Goal: Task Accomplishment & Management: Use online tool/utility

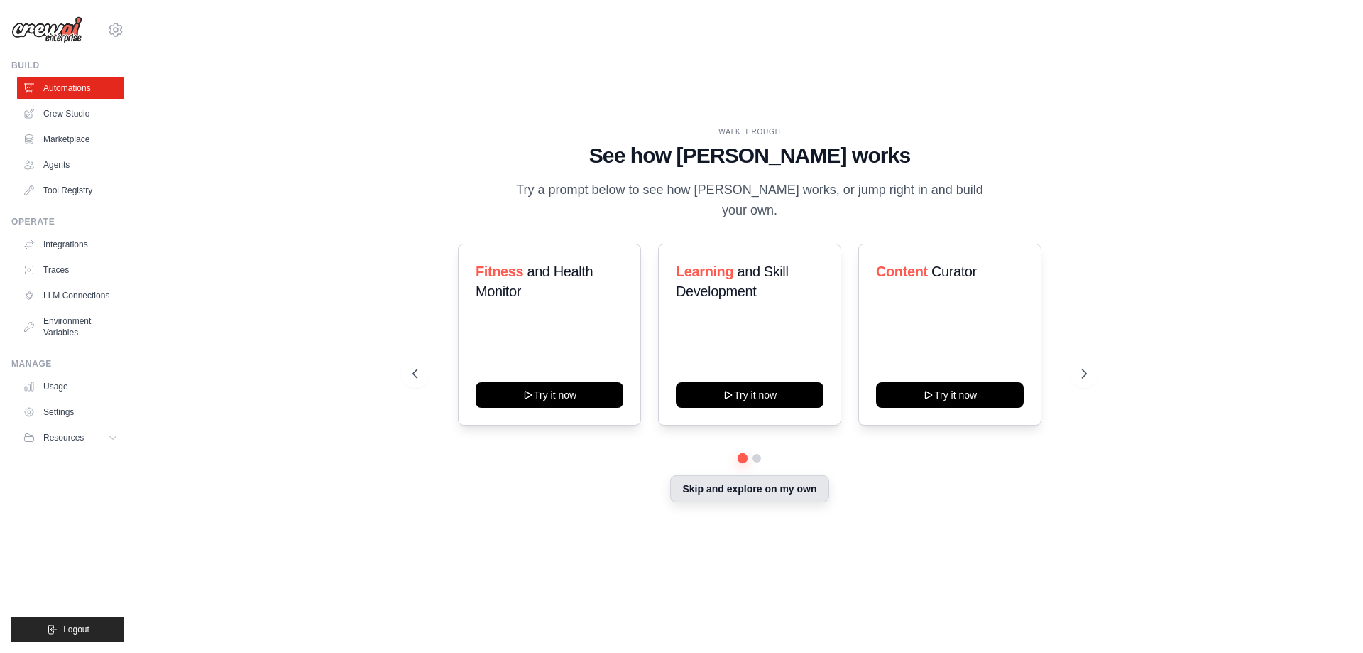
click at [746, 476] on button "Skip and explore on my own" at bounding box center [749, 488] width 158 height 27
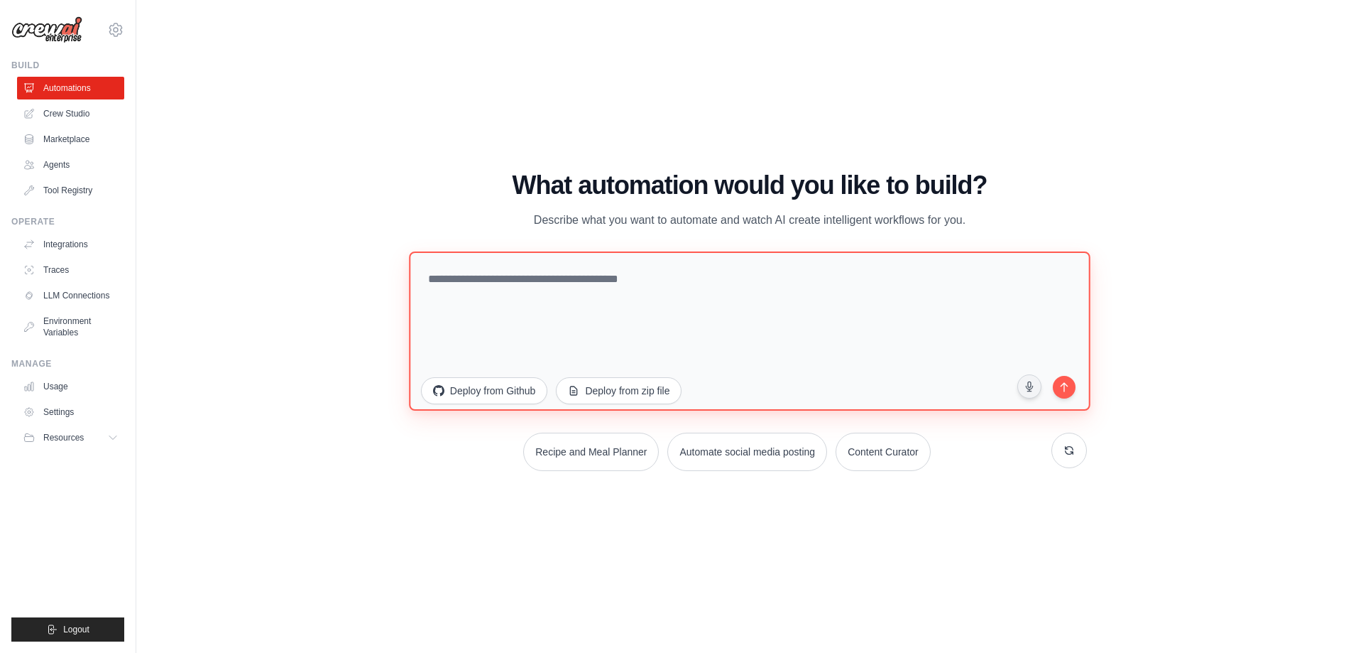
click at [585, 296] on textarea at bounding box center [750, 330] width 682 height 159
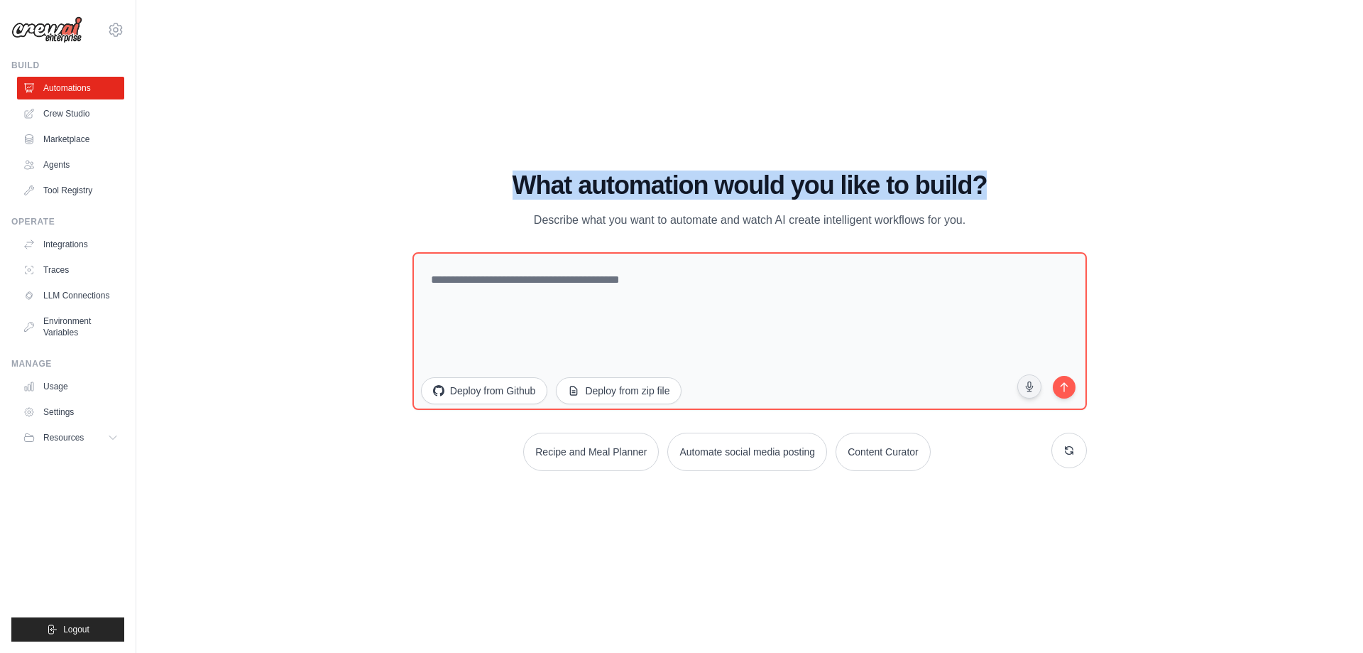
drag, startPoint x: 592, startPoint y: 187, endPoint x: 1008, endPoint y: 199, distance: 416.3
click at [1008, 199] on h1 "What automation would you like to build?" at bounding box center [750, 185] width 675 height 28
click at [999, 200] on div at bounding box center [999, 200] width 0 height 0
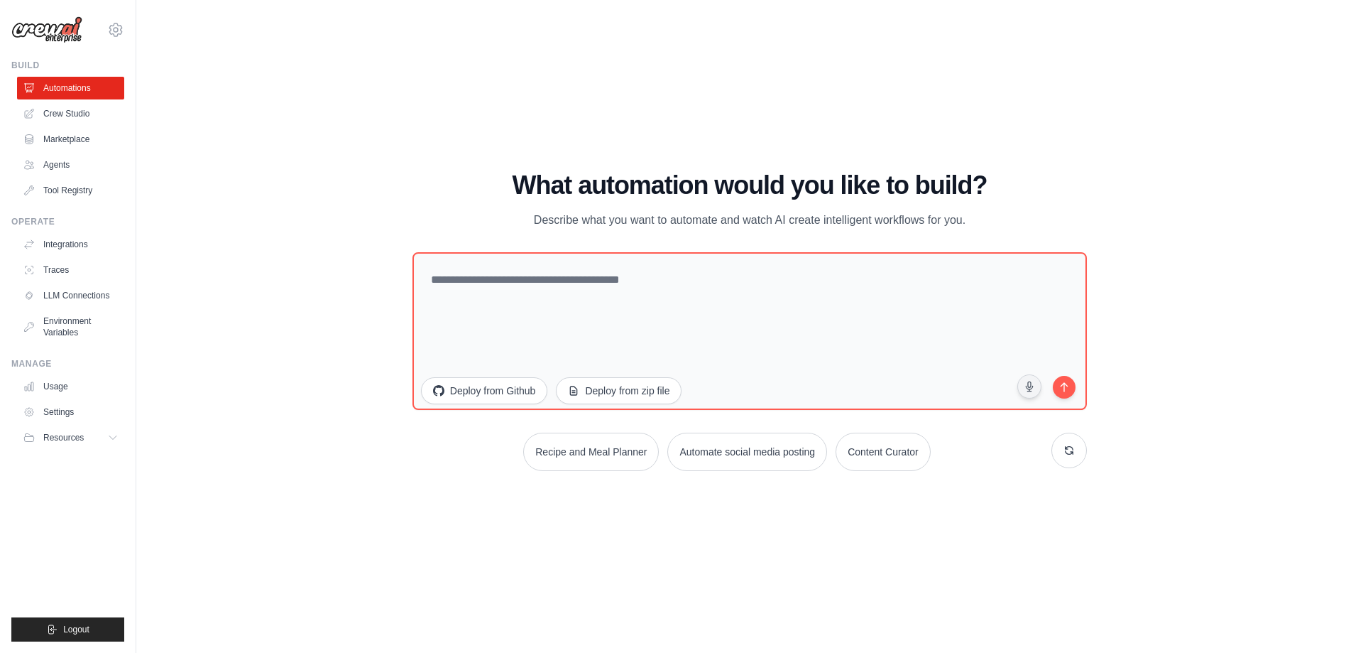
click at [1008, 212] on div "What automation would you like to build? Describe what you want to automate and…" at bounding box center [750, 200] width 675 height 58
click at [890, 293] on textarea at bounding box center [750, 330] width 682 height 159
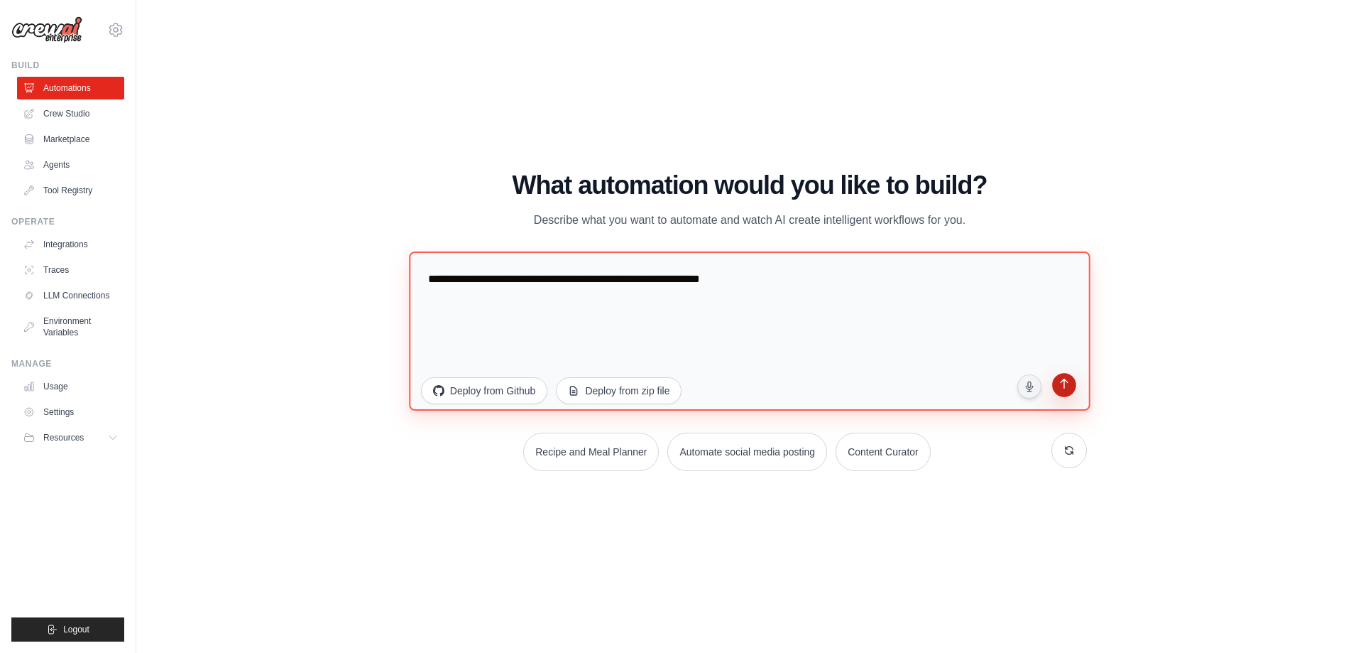
type textarea "**********"
click at [1076, 382] on button "submit" at bounding box center [1064, 386] width 27 height 27
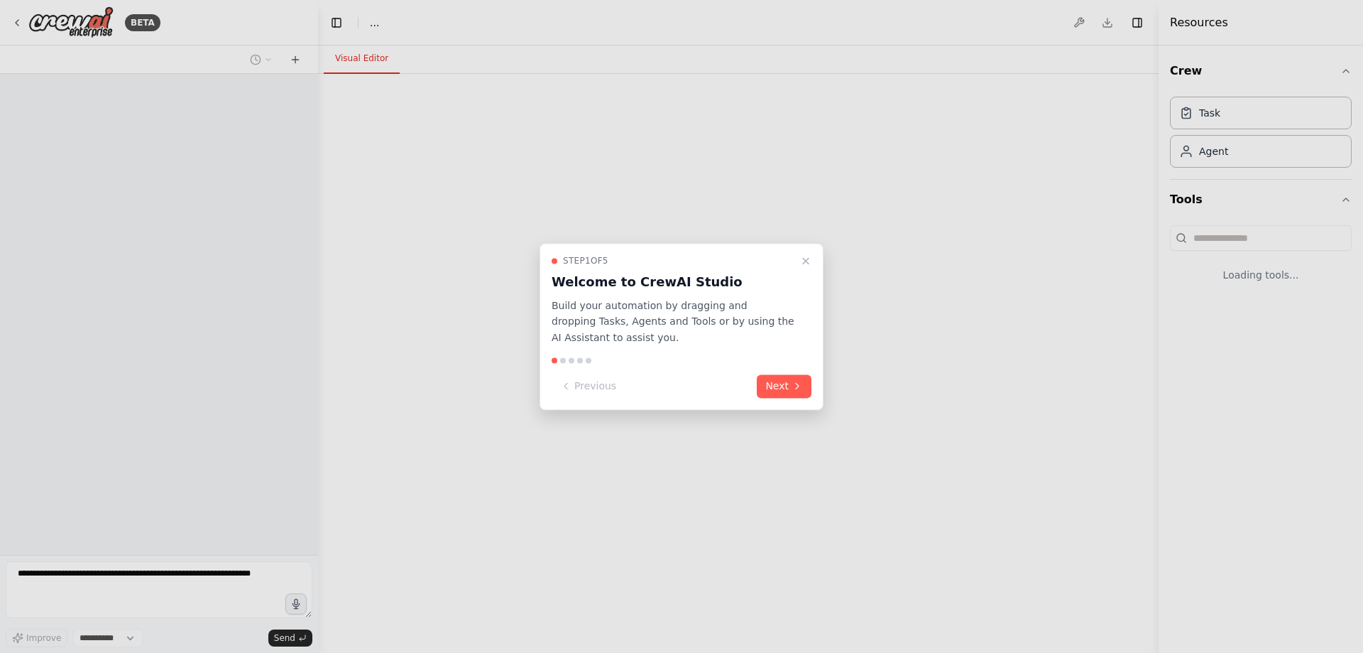
select select "****"
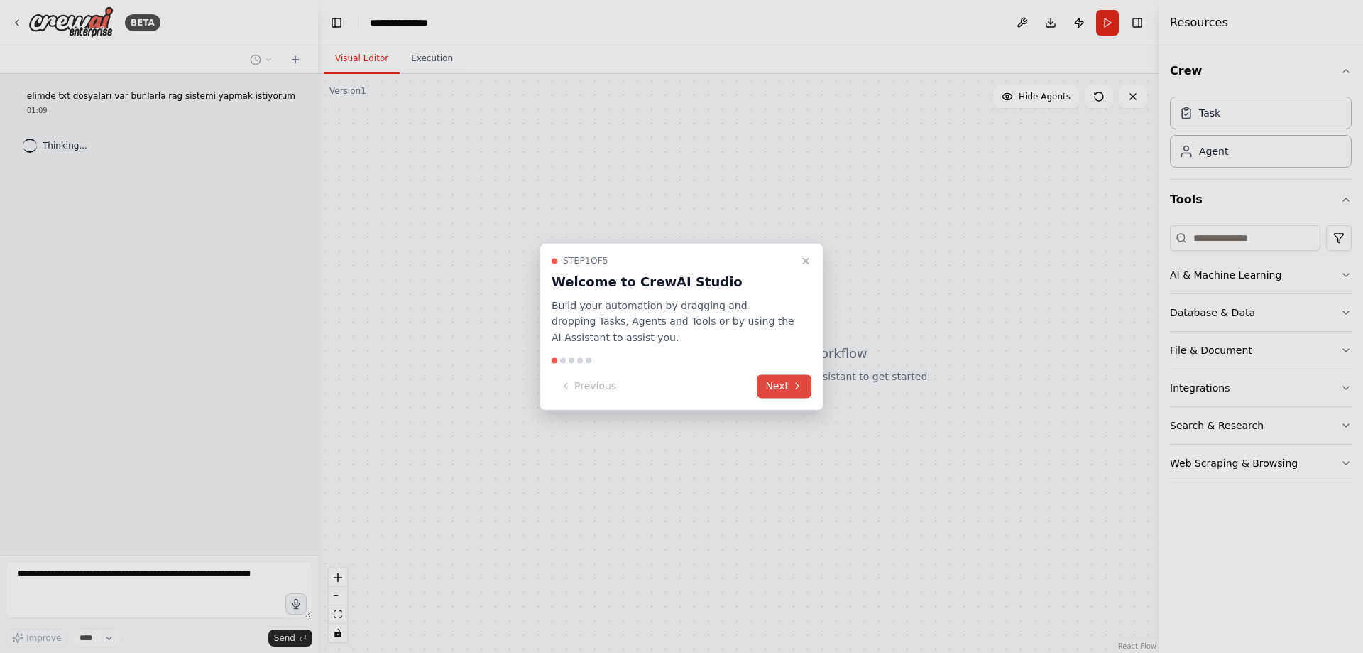
click at [778, 383] on button "Next" at bounding box center [784, 385] width 55 height 23
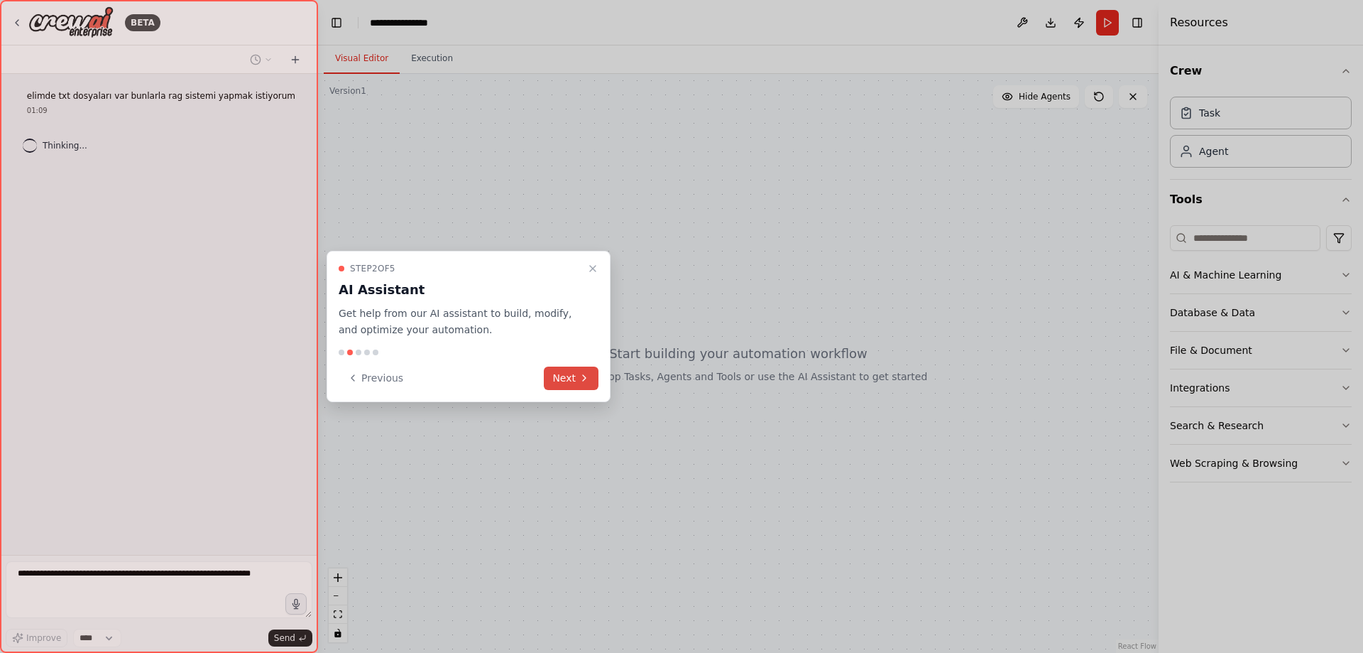
click at [564, 372] on button "Next" at bounding box center [571, 377] width 55 height 23
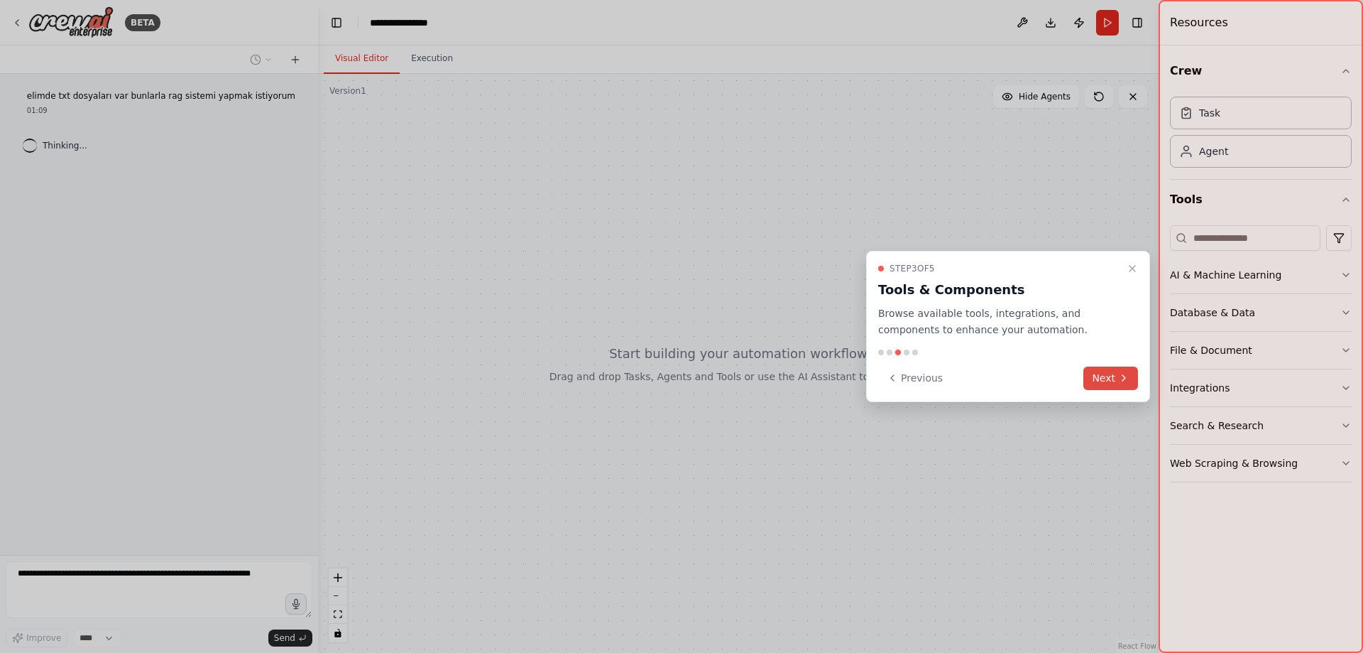
click at [1127, 383] on icon at bounding box center [1123, 377] width 11 height 11
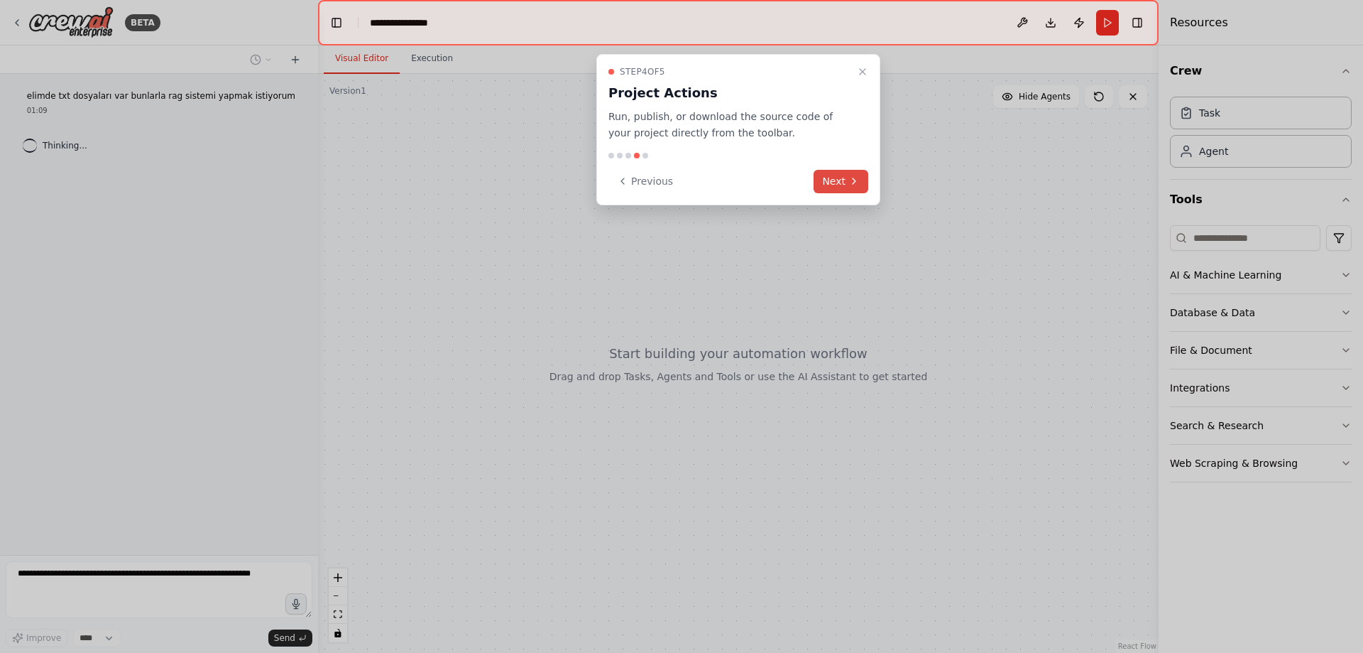
click at [856, 188] on button "Next" at bounding box center [841, 181] width 55 height 23
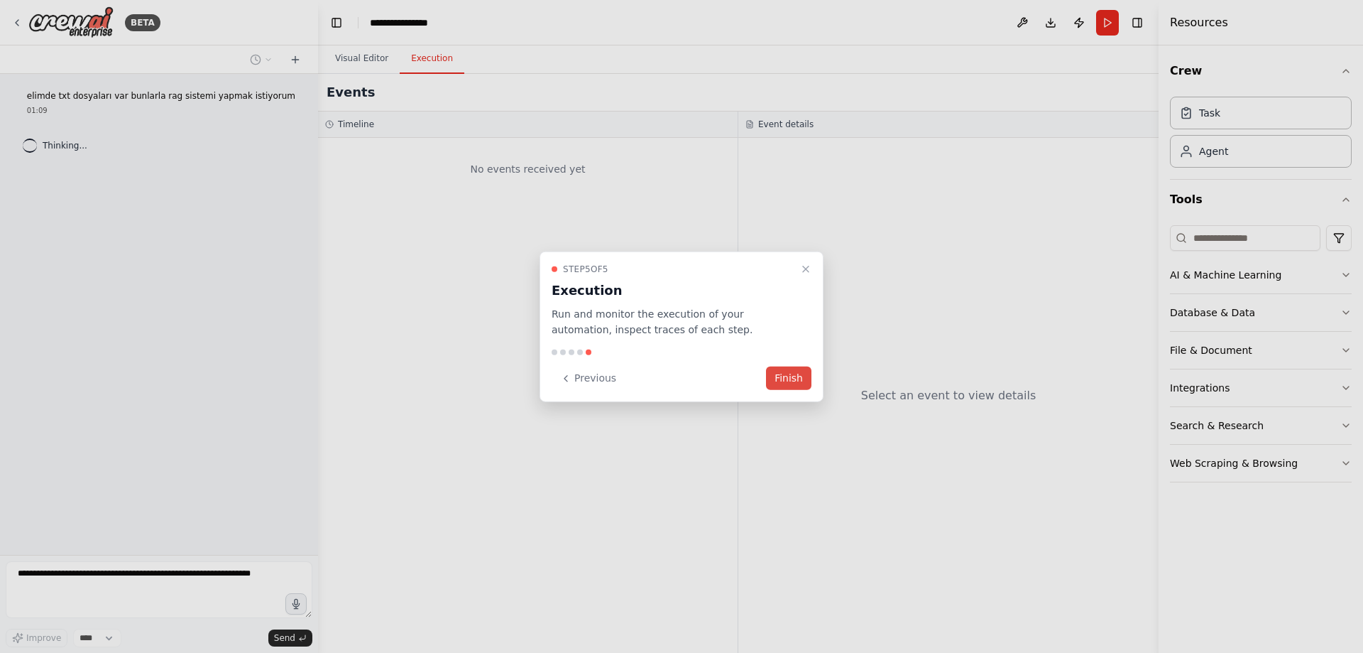
click at [784, 376] on button "Finish" at bounding box center [788, 377] width 45 height 23
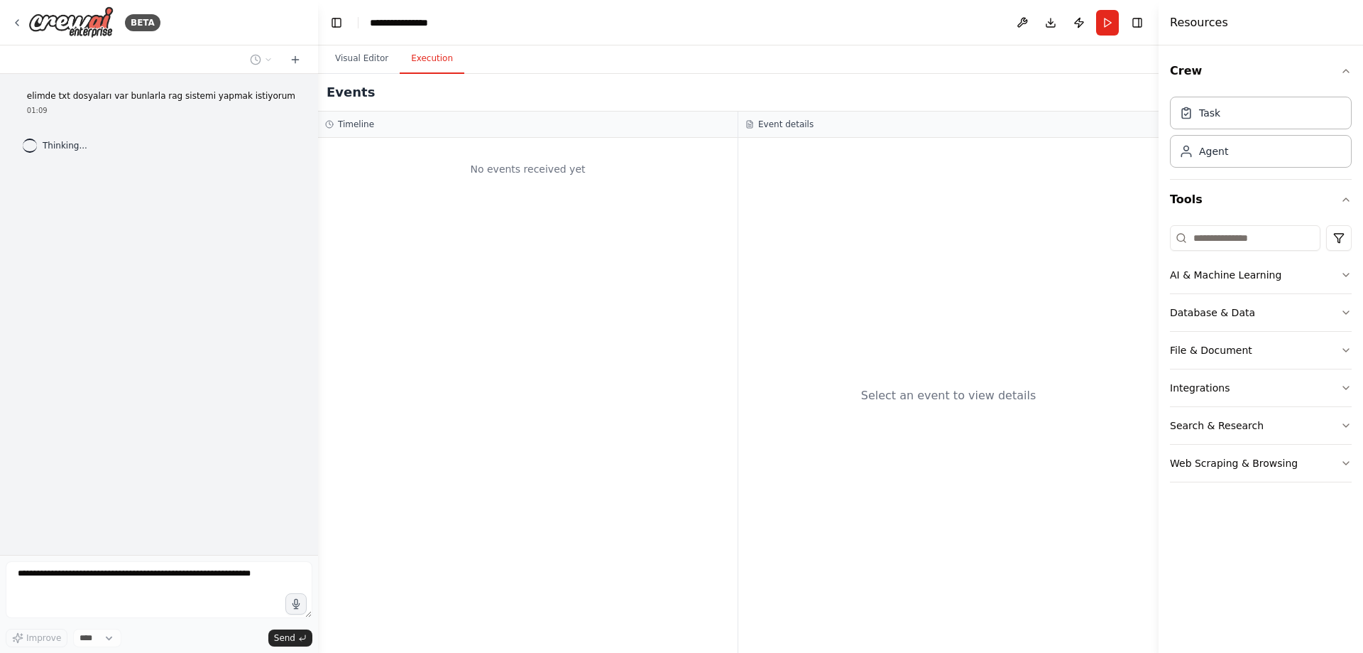
click at [423, 53] on button "Execution" at bounding box center [432, 59] width 65 height 30
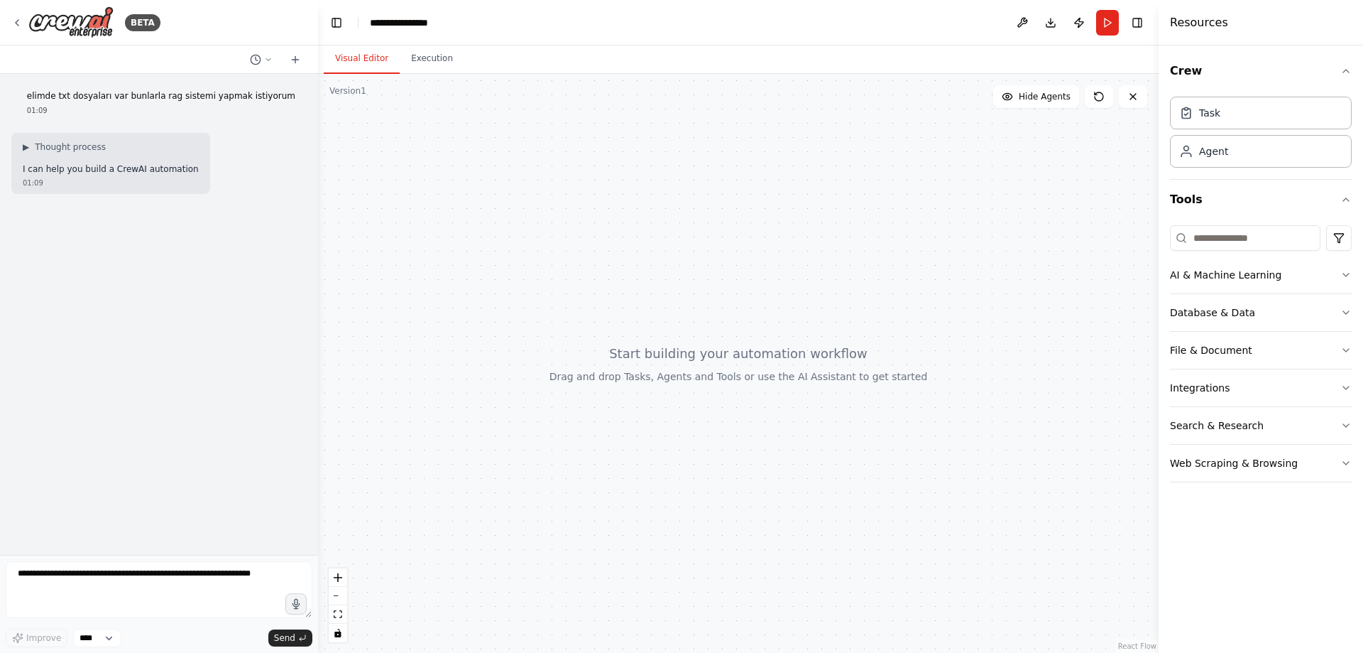
click at [381, 56] on button "Visual Editor" at bounding box center [362, 59] width 76 height 30
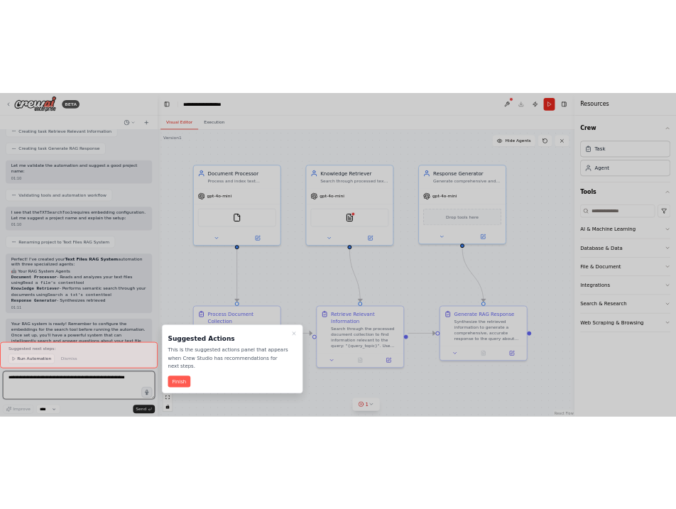
scroll to position [770, 0]
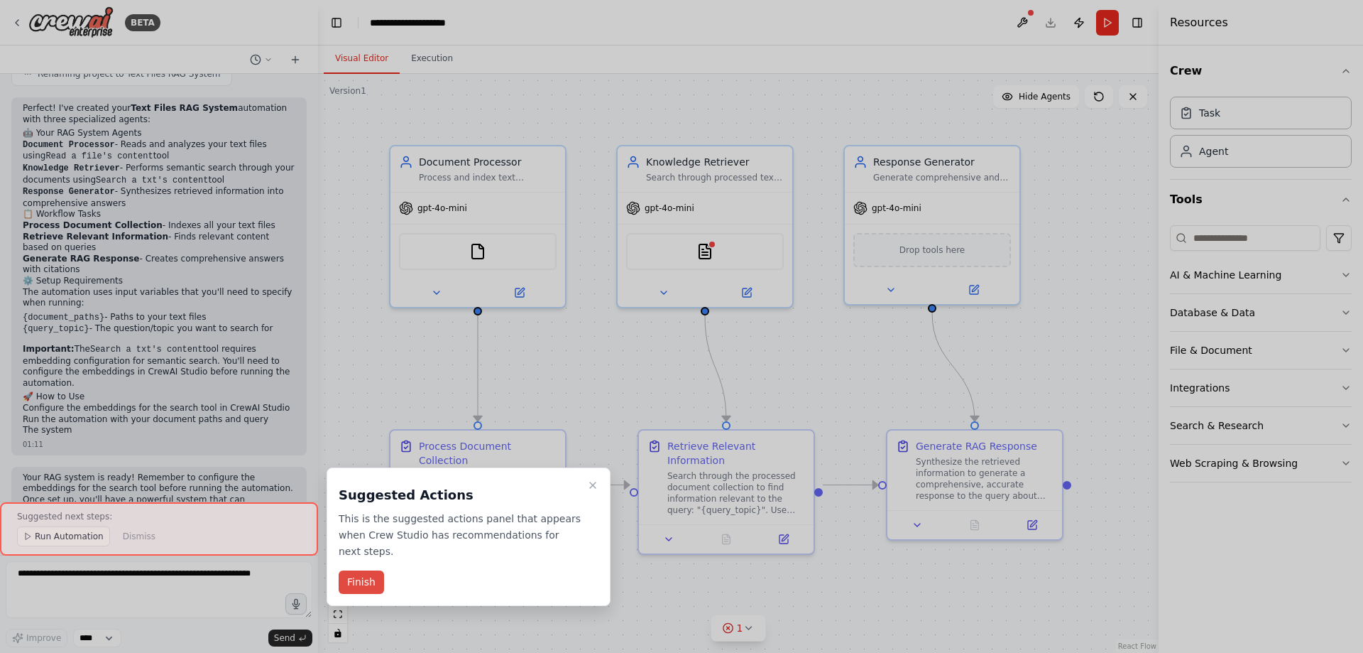
click at [355, 570] on button "Finish" at bounding box center [361, 581] width 45 height 23
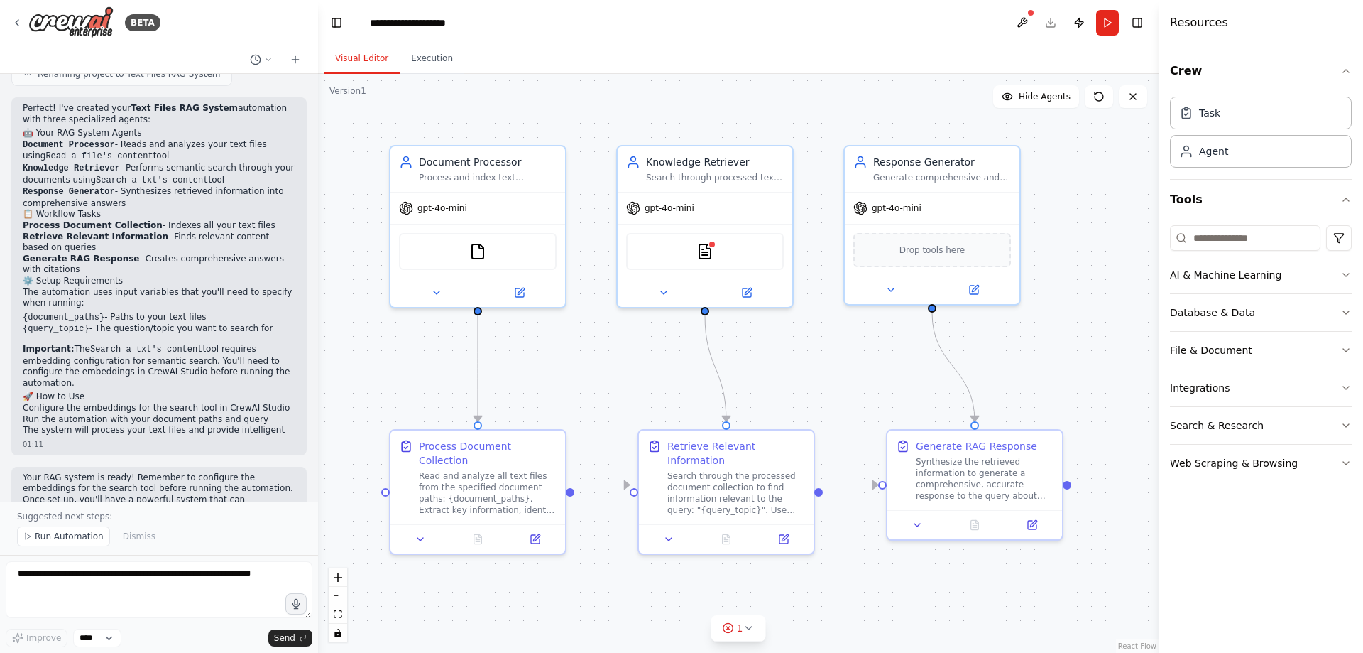
scroll to position [986, 0]
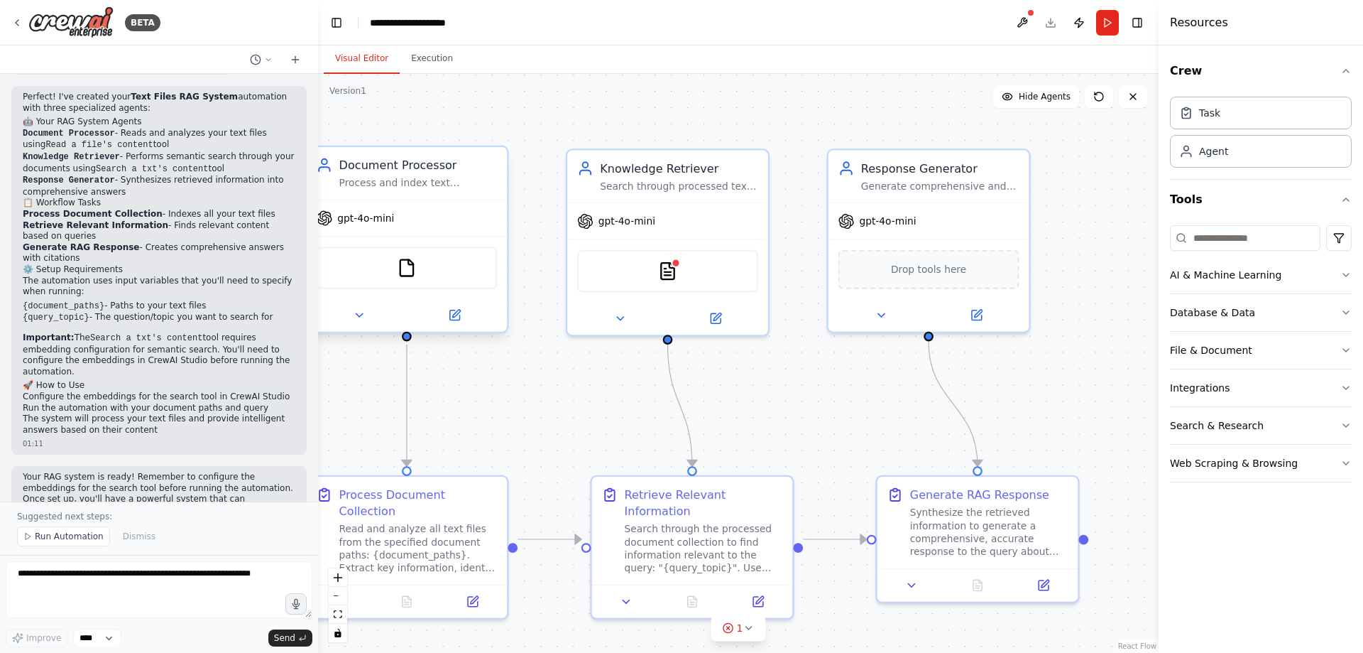
click at [426, 274] on div "FileReadTool" at bounding box center [406, 267] width 181 height 43
click at [456, 320] on icon at bounding box center [454, 315] width 10 height 10
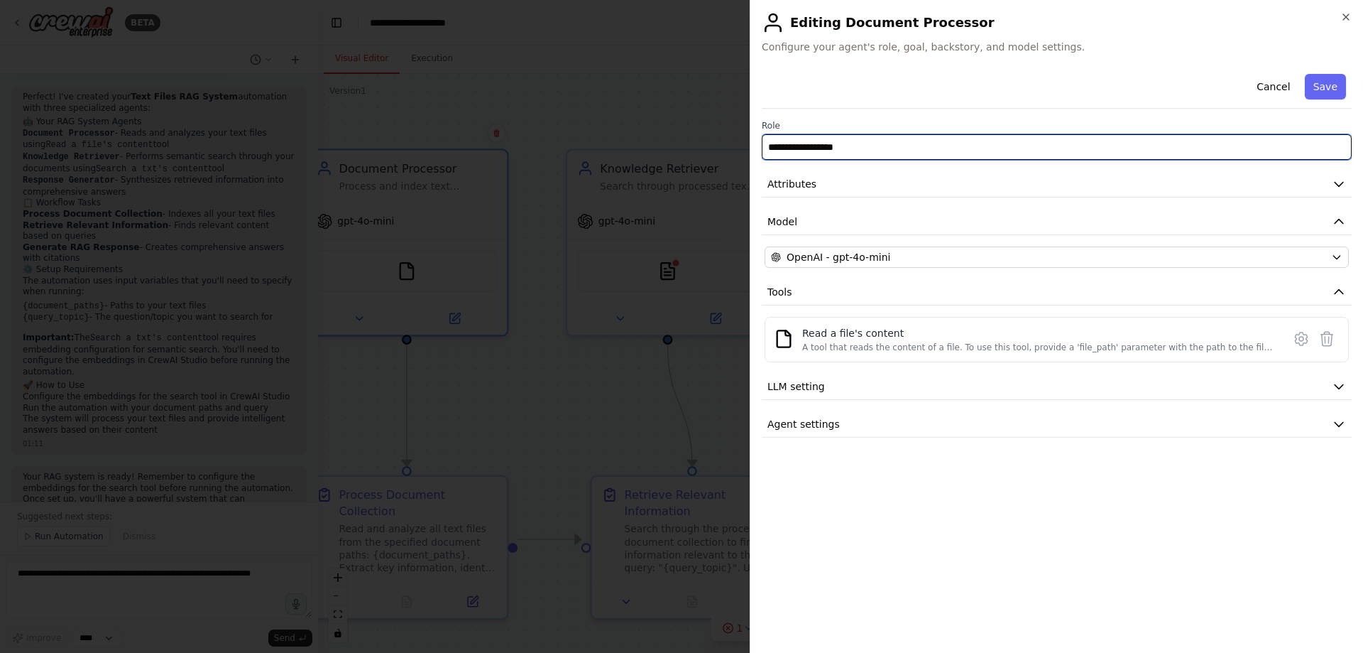
click at [858, 149] on input "**********" at bounding box center [1057, 147] width 590 height 26
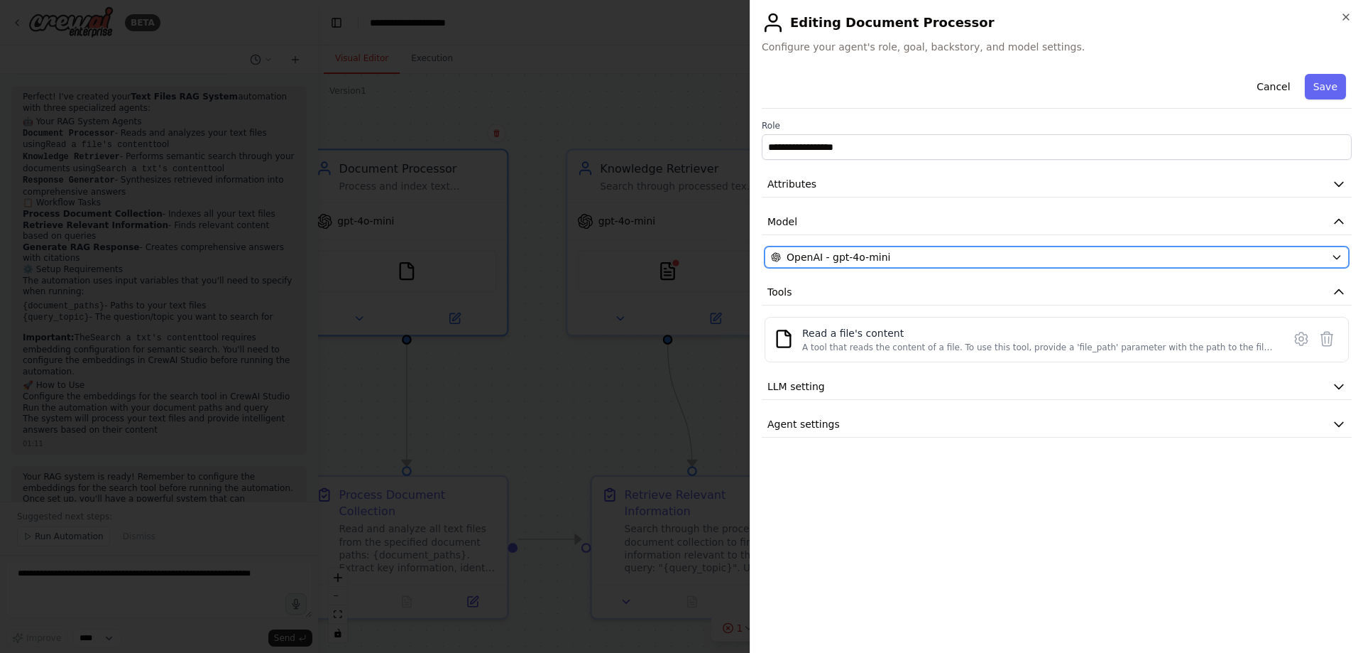
click at [868, 255] on span "OpenAI - gpt-4o-mini" at bounding box center [839, 257] width 104 height 14
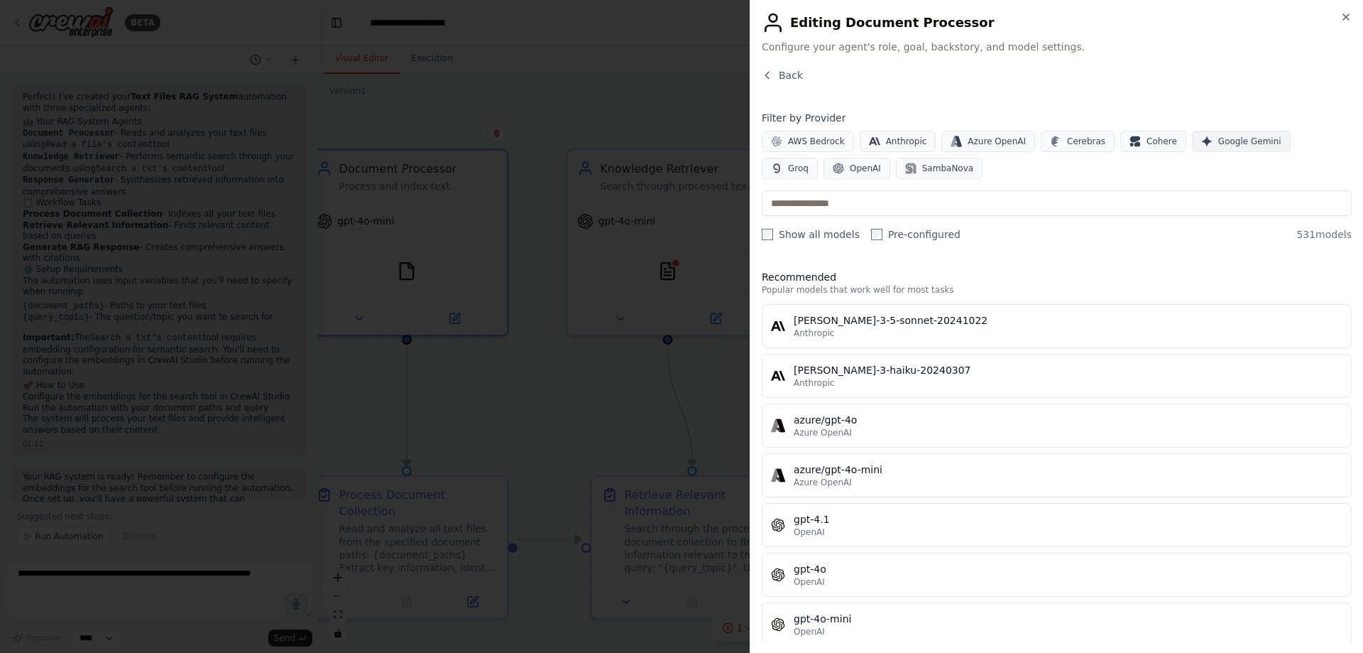
click at [1238, 141] on span "Google Gemini" at bounding box center [1249, 141] width 63 height 11
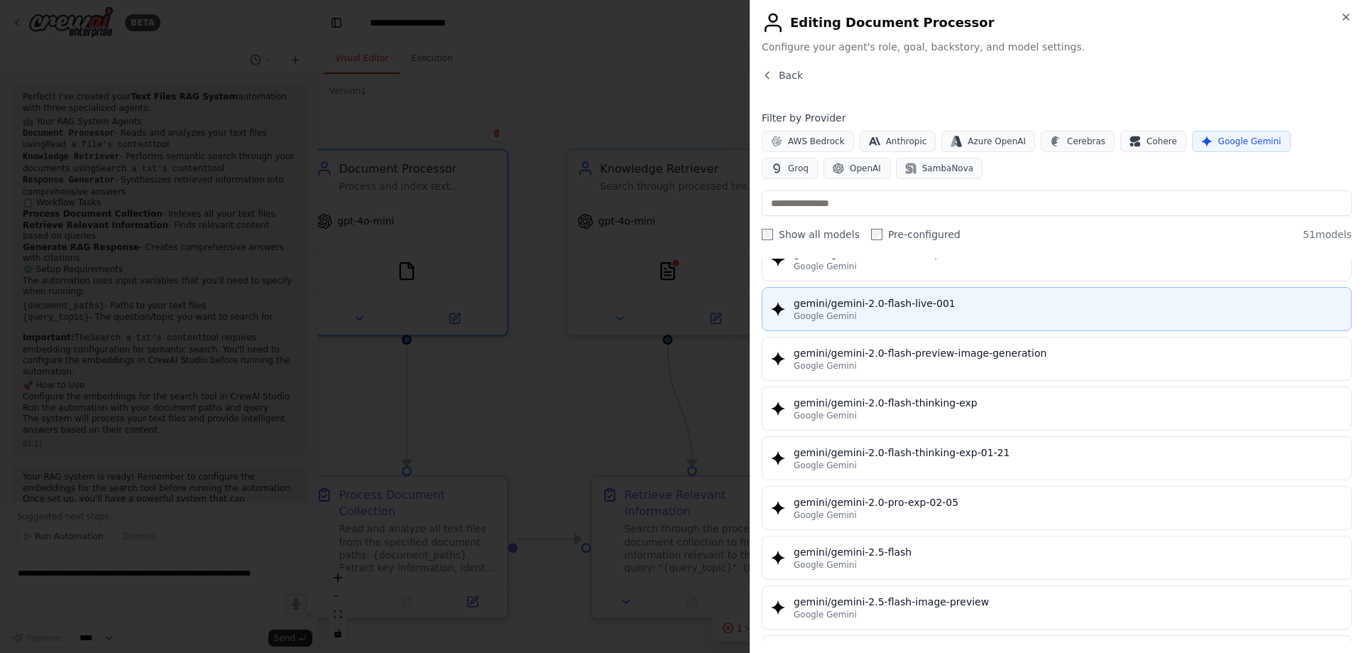
scroll to position [994, 0]
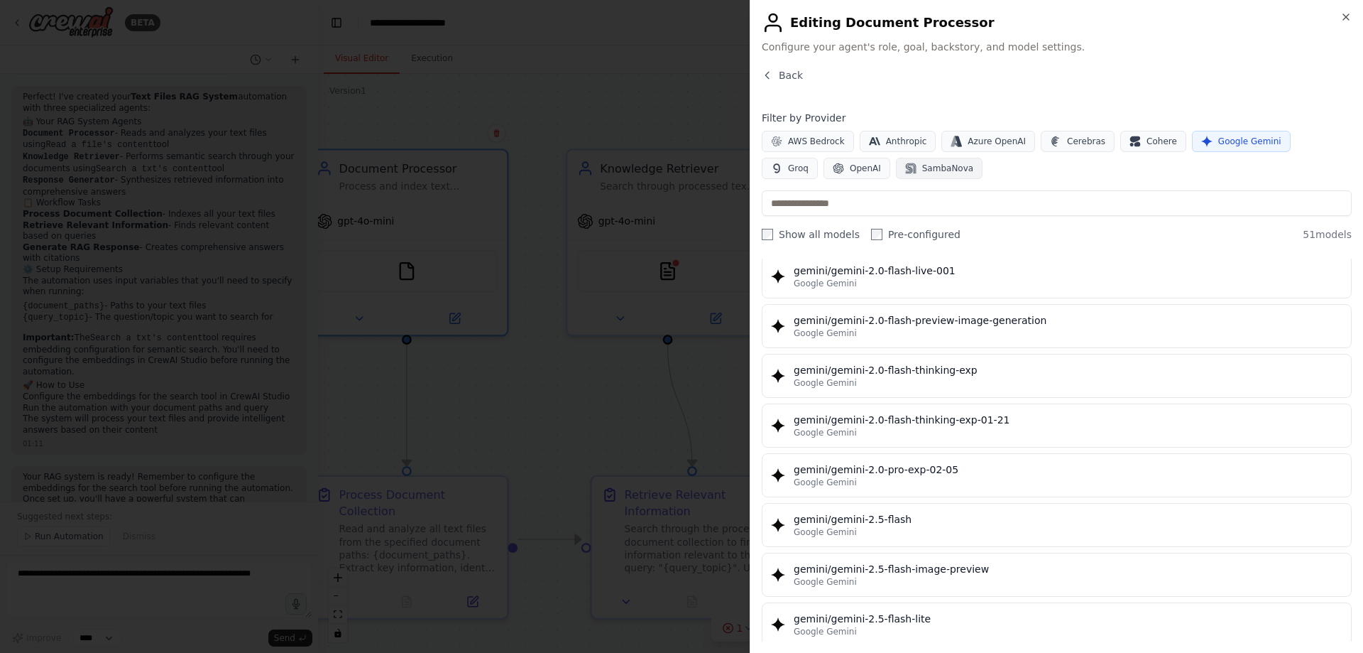
click at [922, 170] on span "SambaNova" at bounding box center [947, 168] width 51 height 11
click at [1223, 144] on span "Google Gemini" at bounding box center [1249, 141] width 63 height 11
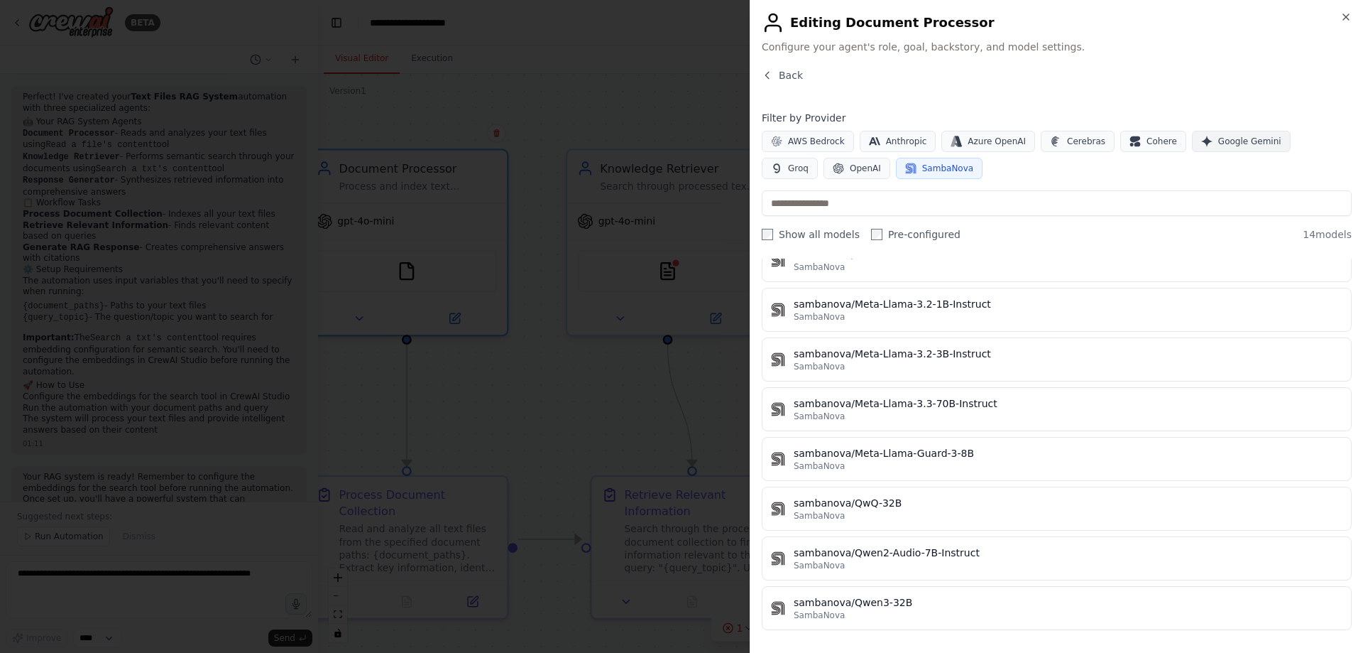
scroll to position [364, 0]
click at [780, 67] on div "Close Editing Document Processor Configure your agent's role, goal, backstory, …" at bounding box center [1056, 326] width 613 height 653
click at [700, 108] on div at bounding box center [681, 326] width 1363 height 653
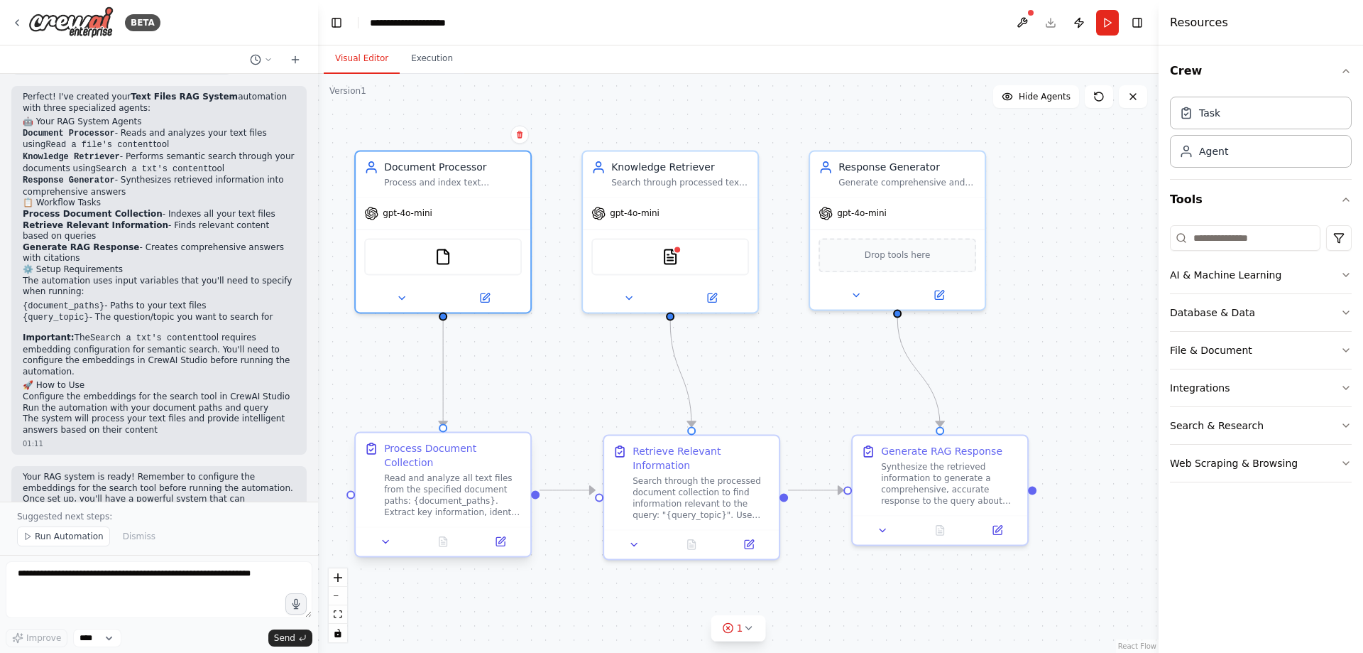
click at [451, 498] on div "Read and analyze all text files from the specified document paths: {document_pa…" at bounding box center [453, 494] width 138 height 45
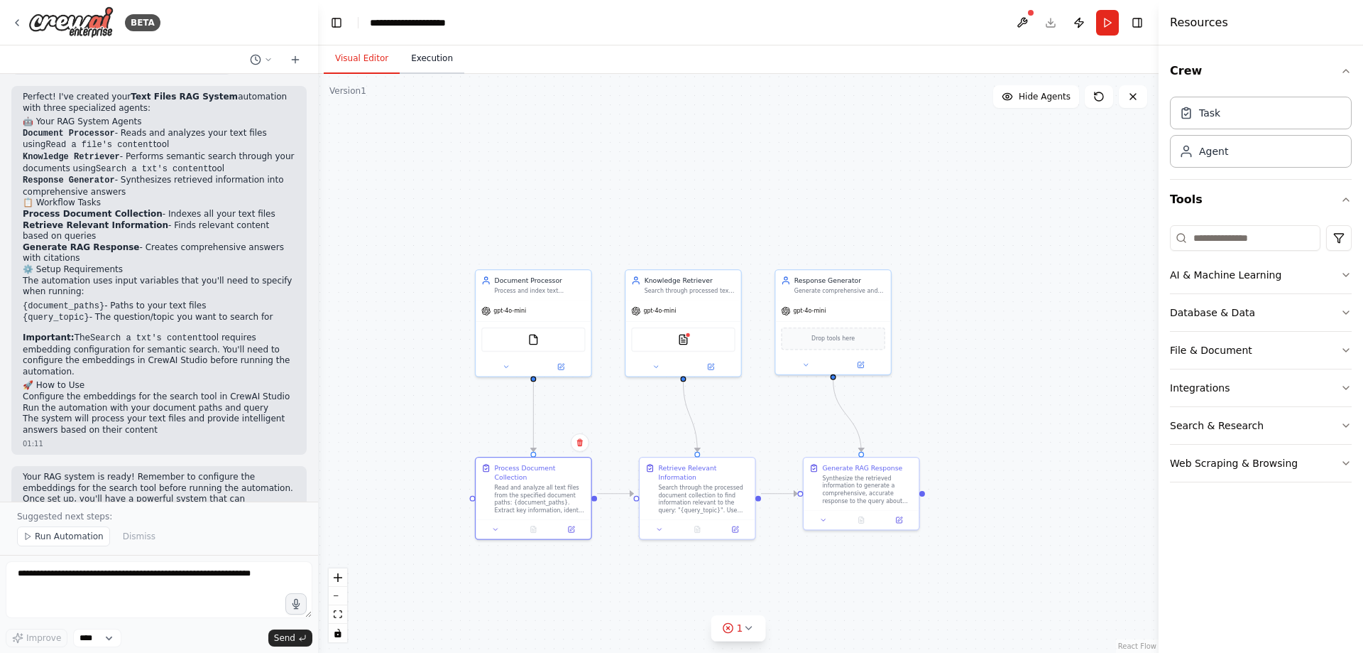
click at [421, 61] on button "Execution" at bounding box center [432, 59] width 65 height 30
